Goal: Register for event/course

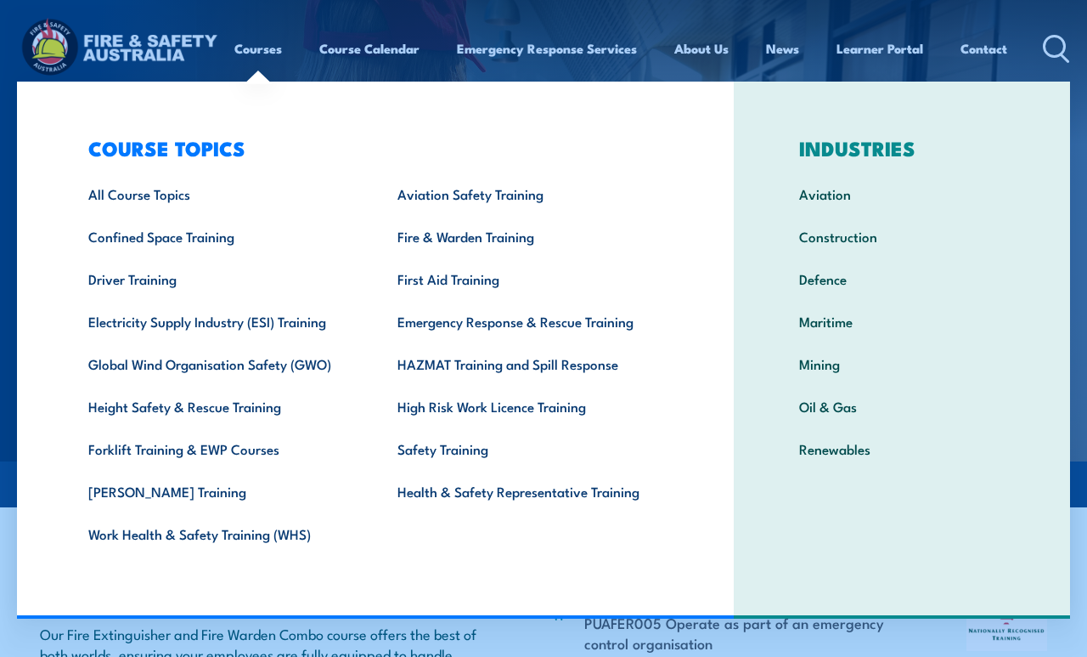
click at [583, 632] on div "PUAFER008 Confine small emergencies in a facility PUAFER005 Operate as part of …" at bounding box center [722, 621] width 344 height 95
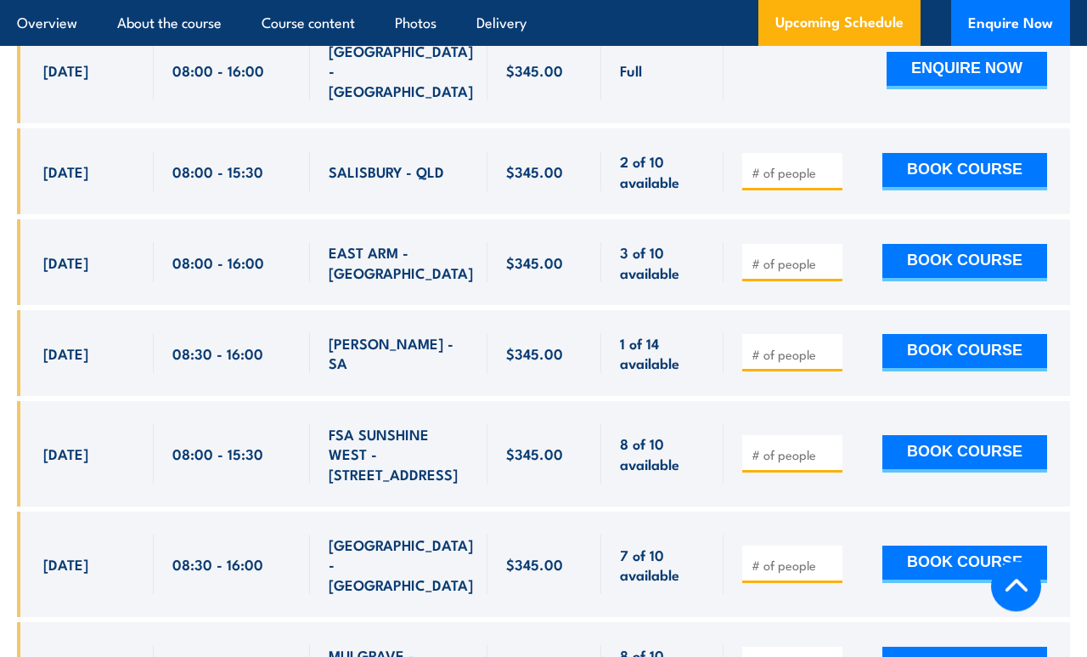
scroll to position [3009, 0]
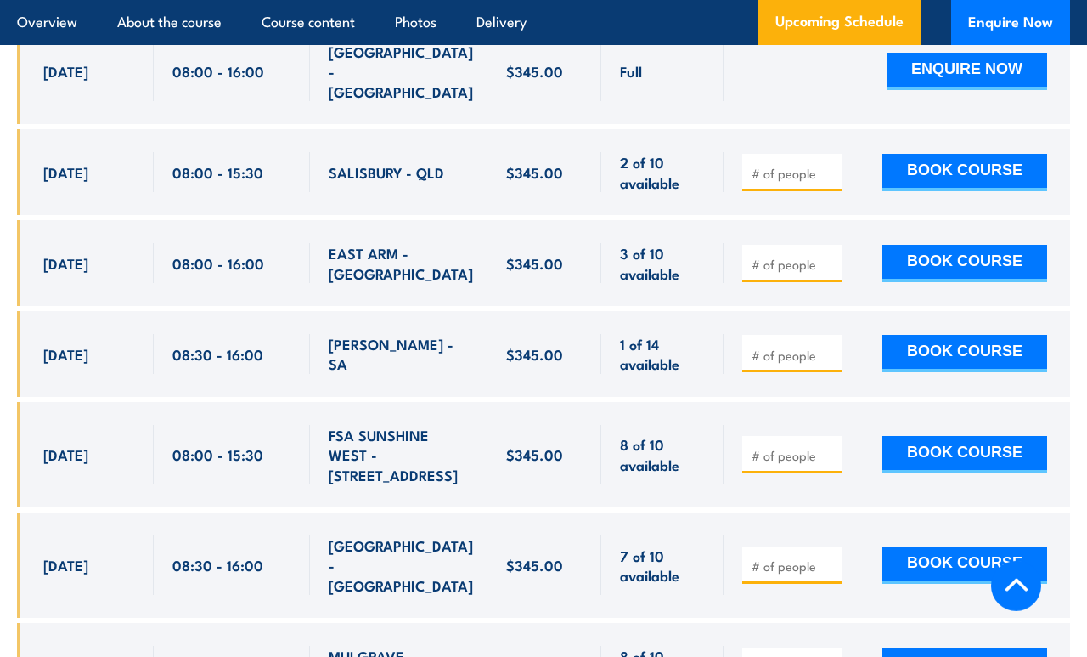
click at [789, 557] on input "number" at bounding box center [794, 565] width 85 height 17
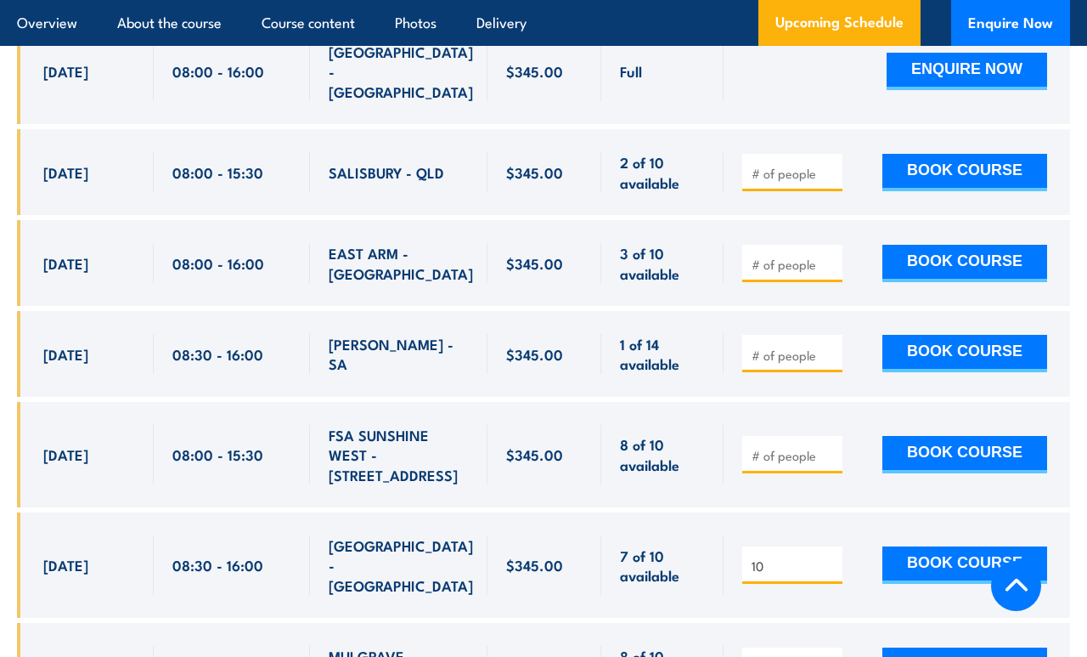
type input "10"
click at [574, 512] on div "$345.00" at bounding box center [545, 564] width 114 height 105
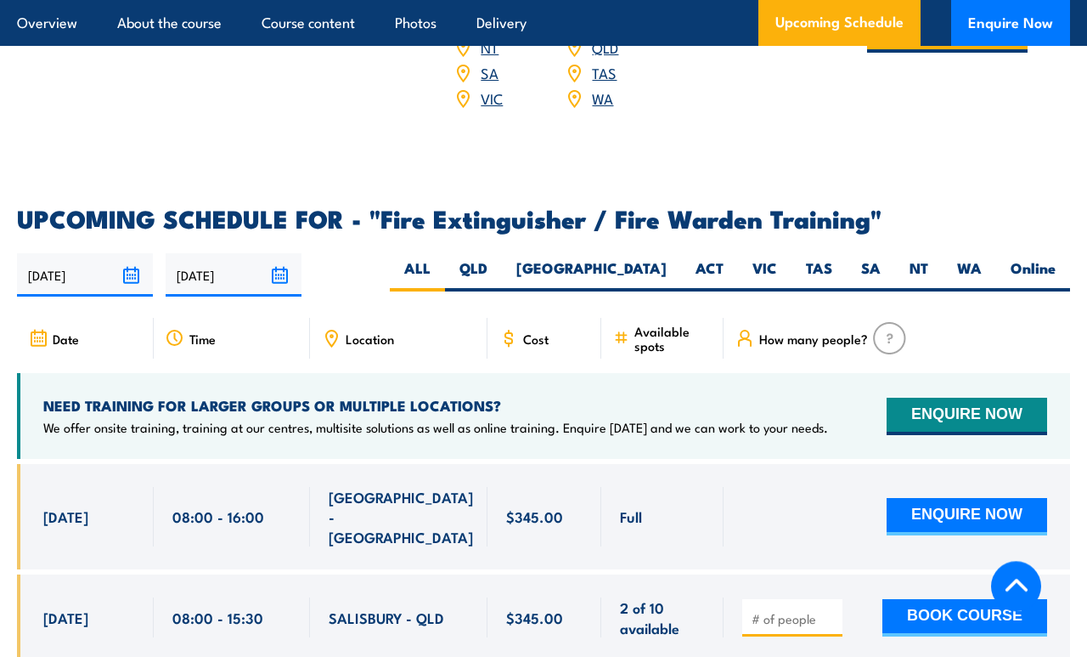
scroll to position [2564, 0]
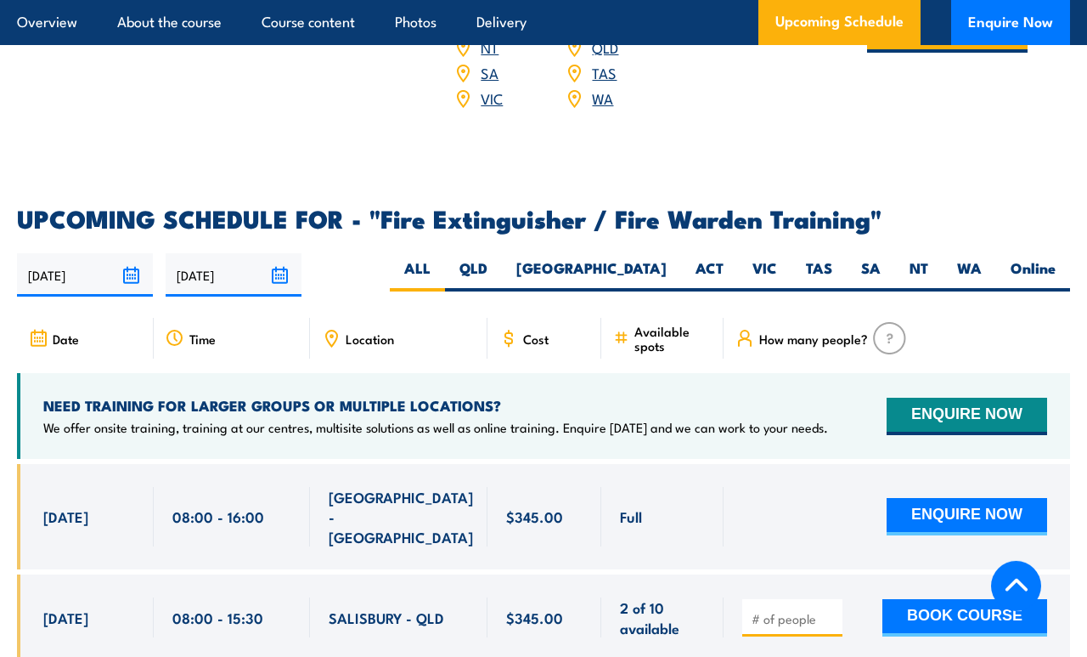
click at [372, 318] on div "Location" at bounding box center [399, 338] width 178 height 41
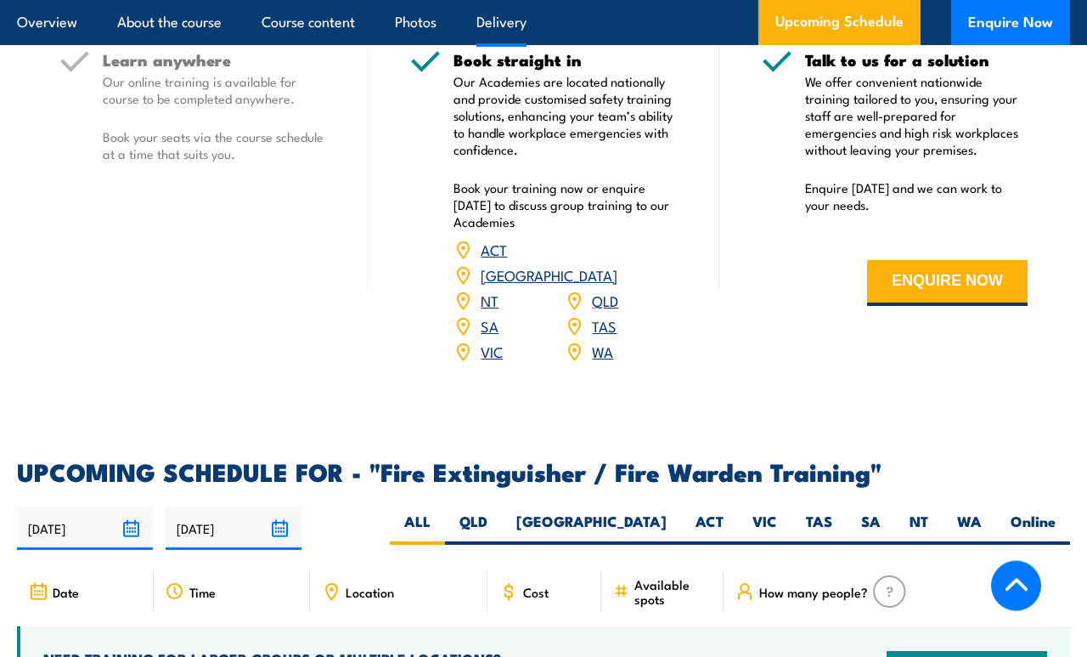
scroll to position [2312, 0]
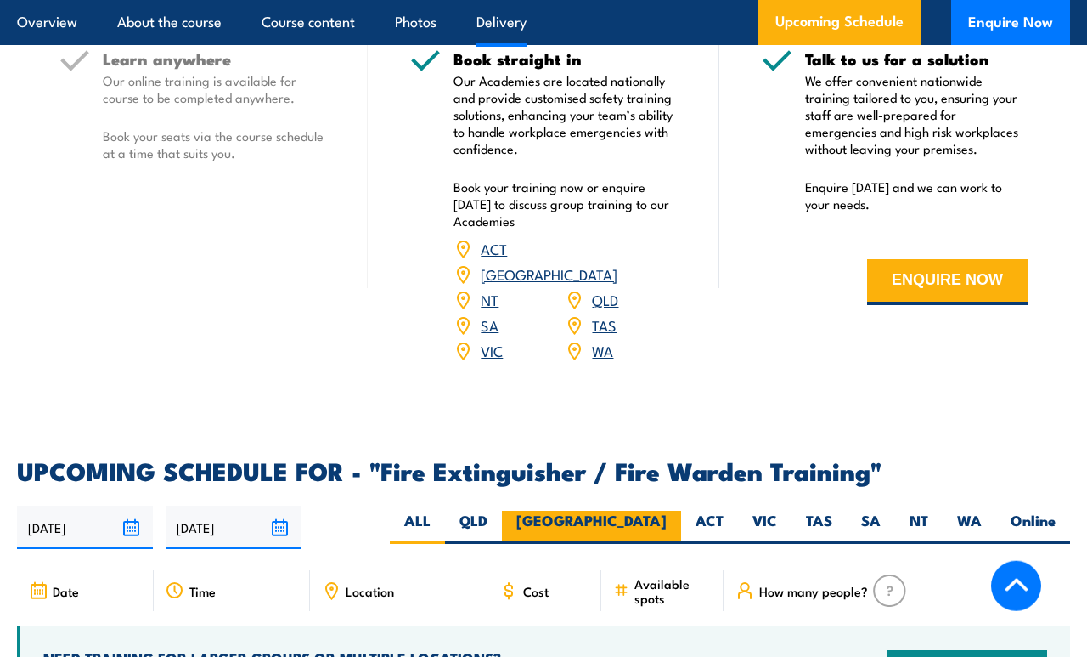
click at [661, 510] on label "[GEOGRAPHIC_DATA]" at bounding box center [591, 526] width 179 height 33
click at [667, 510] on input "[GEOGRAPHIC_DATA]" at bounding box center [672, 515] width 11 height 11
radio input "true"
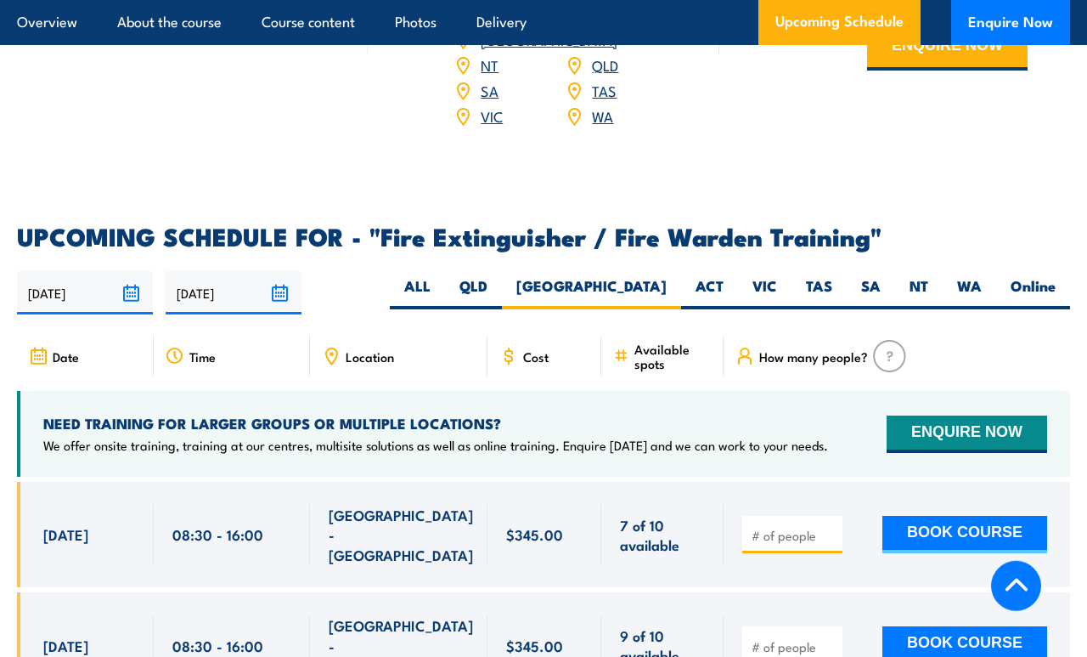
scroll to position [2710, 0]
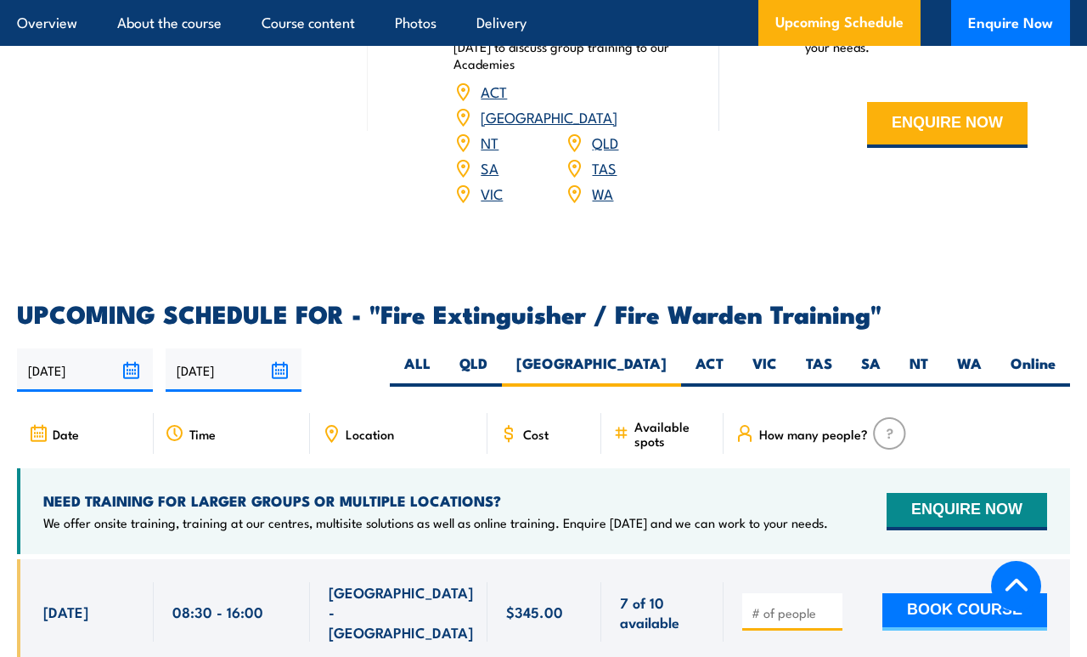
click at [786, 604] on input "number" at bounding box center [794, 612] width 85 height 17
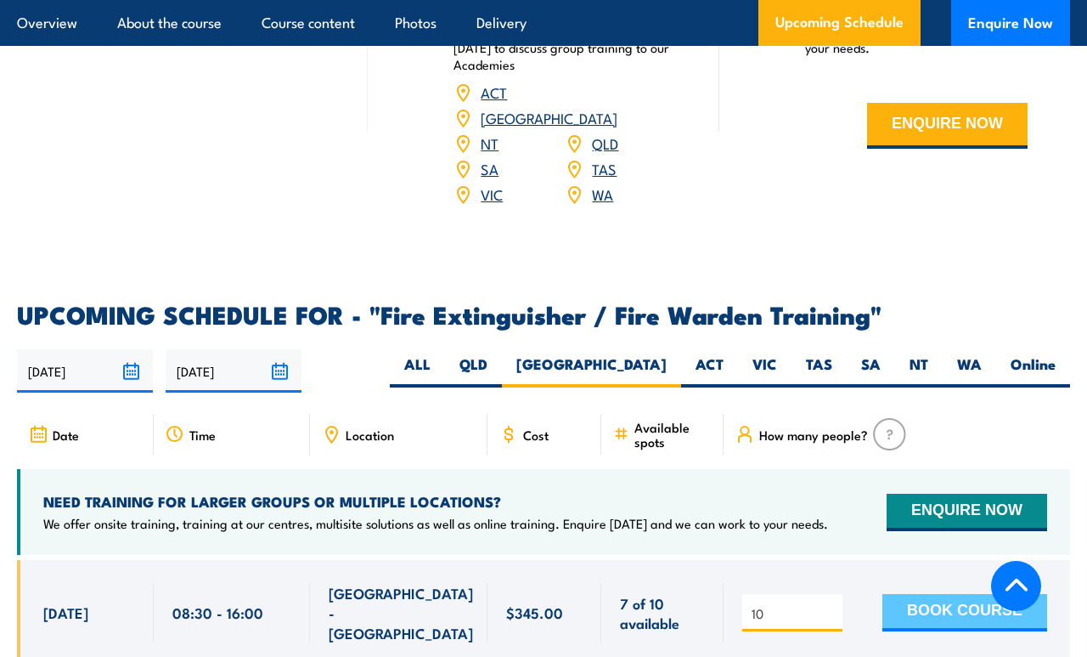
click at [961, 594] on button "BOOK COURSE" at bounding box center [964, 612] width 165 height 37
type input "1"
type input "7"
click at [981, 594] on button "BOOK COURSE" at bounding box center [964, 612] width 165 height 37
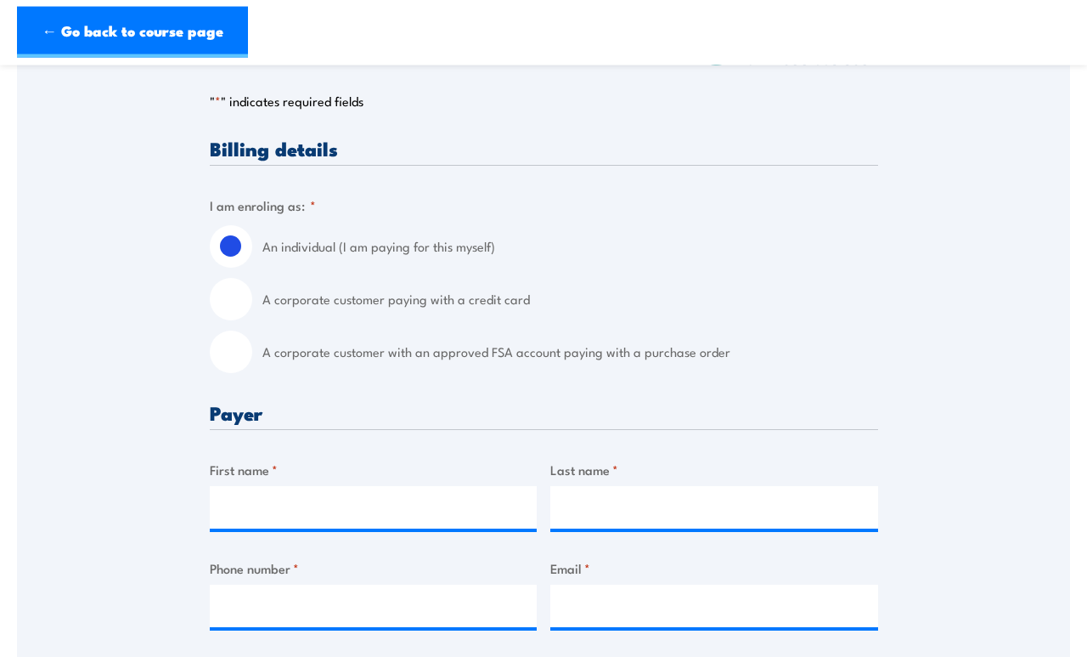
click at [225, 300] on input "A corporate customer paying with a credit card" at bounding box center [231, 299] width 42 height 42
radio input "true"
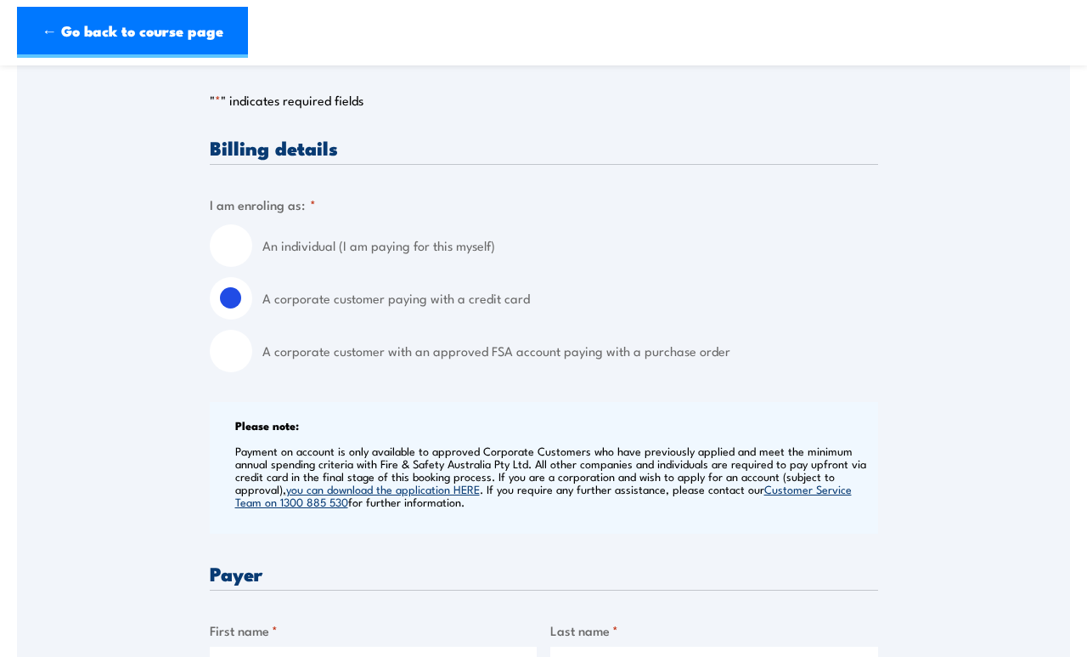
click at [228, 349] on input "A corporate customer with an approved FSA account paying with a purchase order" at bounding box center [231, 351] width 42 height 42
radio input "true"
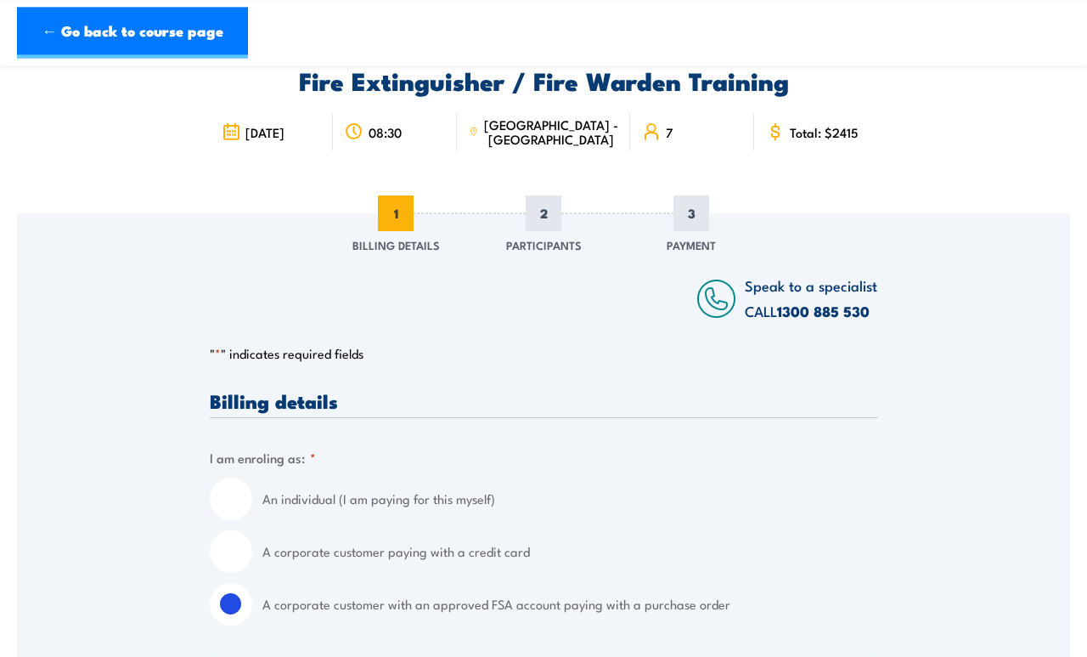
scroll to position [0, 0]
